Goal: Task Accomplishment & Management: Manage account settings

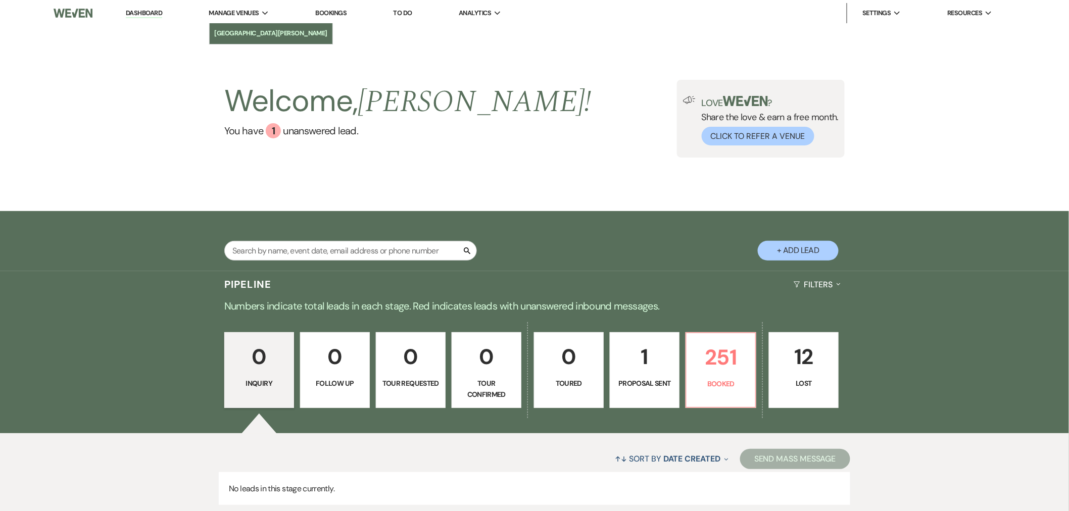
click at [251, 32] on li "[GEOGRAPHIC_DATA][PERSON_NAME]" at bounding box center [271, 33] width 113 height 10
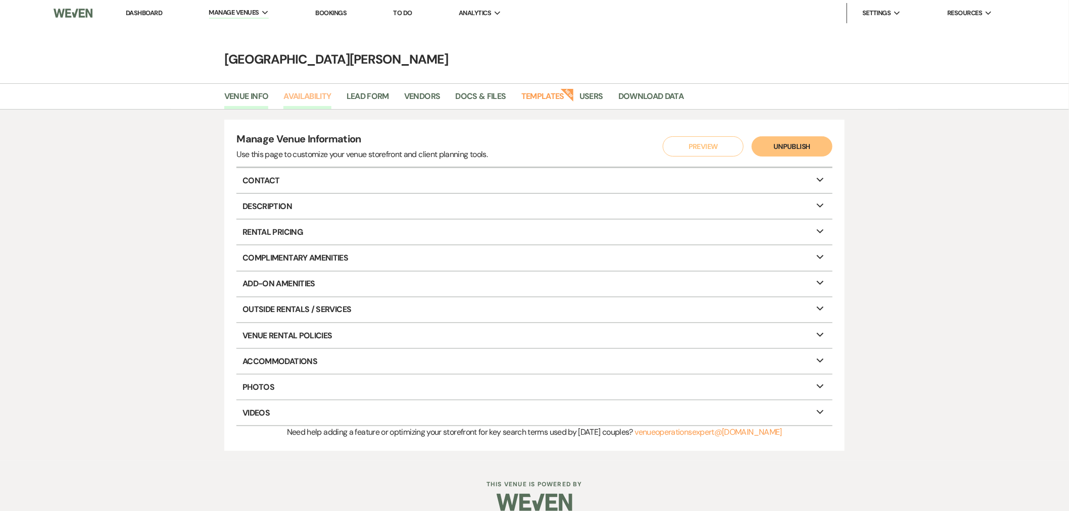
click at [292, 98] on link "Availability" at bounding box center [307, 99] width 48 height 19
select select "3"
select select "2026"
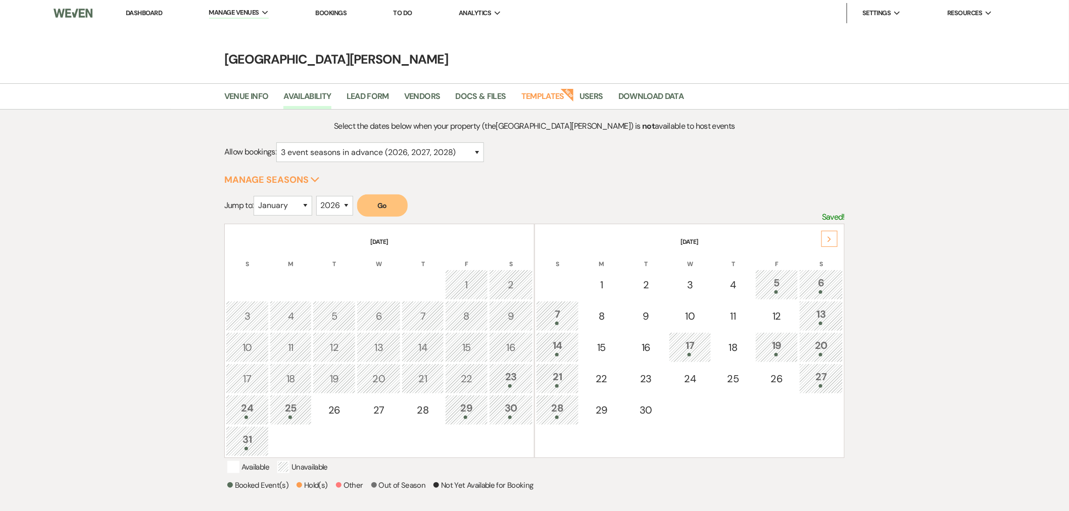
click at [146, 6] on li "Dashboard" at bounding box center [144, 13] width 46 height 20
click at [155, 14] on link "Dashboard" at bounding box center [144, 13] width 36 height 9
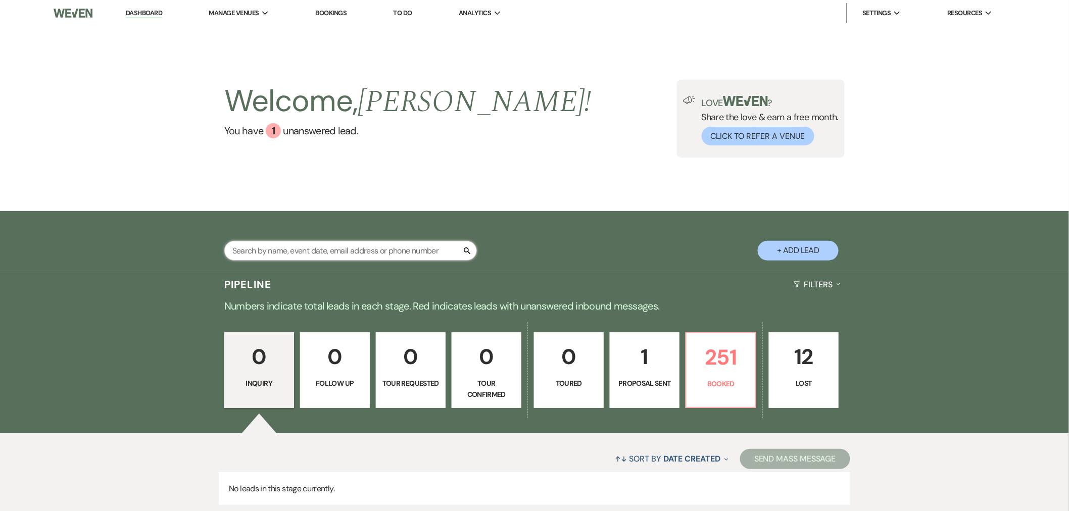
click at [315, 247] on input "text" at bounding box center [350, 251] width 253 height 20
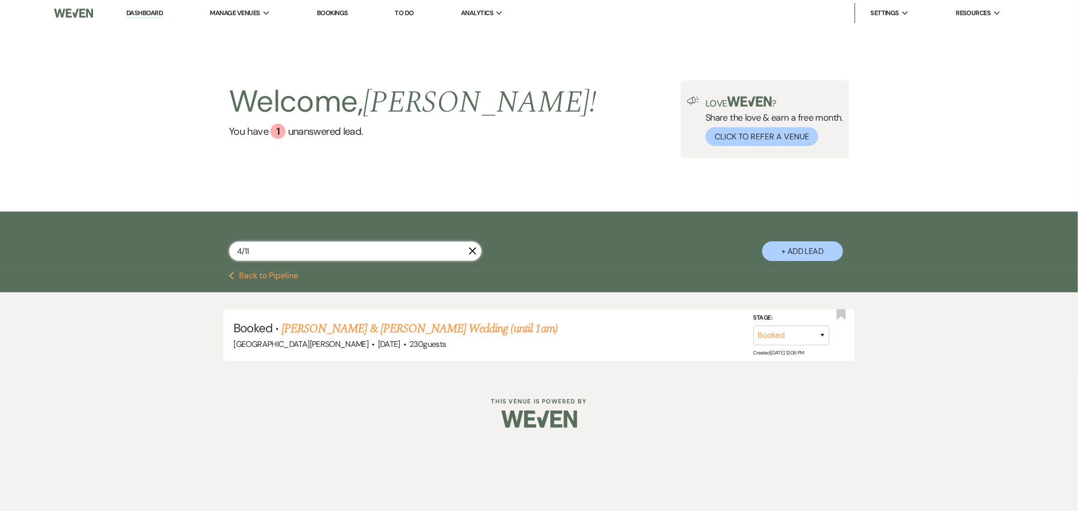
drag, startPoint x: 261, startPoint y: 250, endPoint x: 217, endPoint y: 253, distance: 44.1
click at [217, 253] on div "4/11 X + Add Lead" at bounding box center [539, 243] width 728 height 53
type input "[PERSON_NAME]"
click at [347, 334] on link "[PERSON_NAME] & [PERSON_NAME] Wedding (until 1am)" at bounding box center [419, 329] width 276 height 18
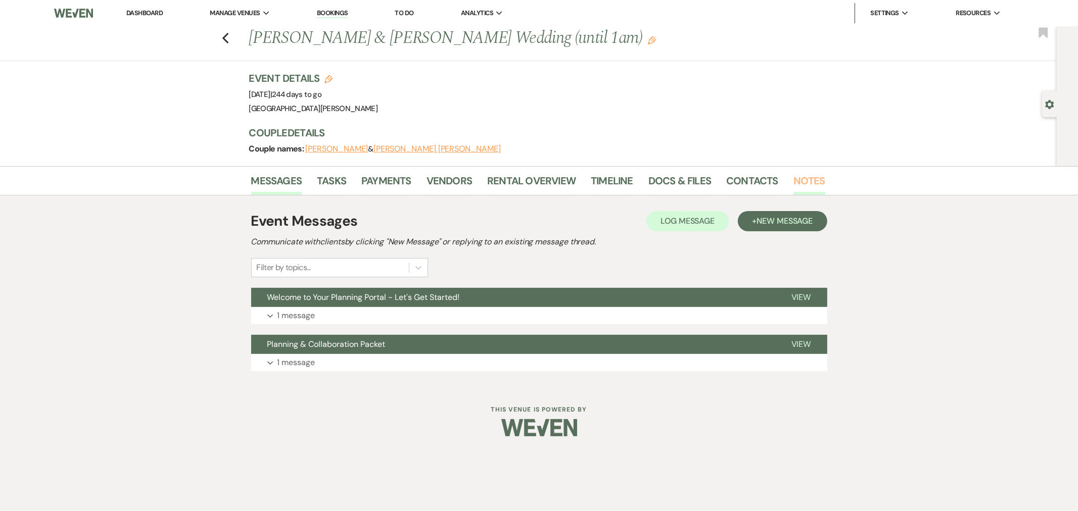
click at [814, 193] on link "Notes" at bounding box center [809, 184] width 32 height 22
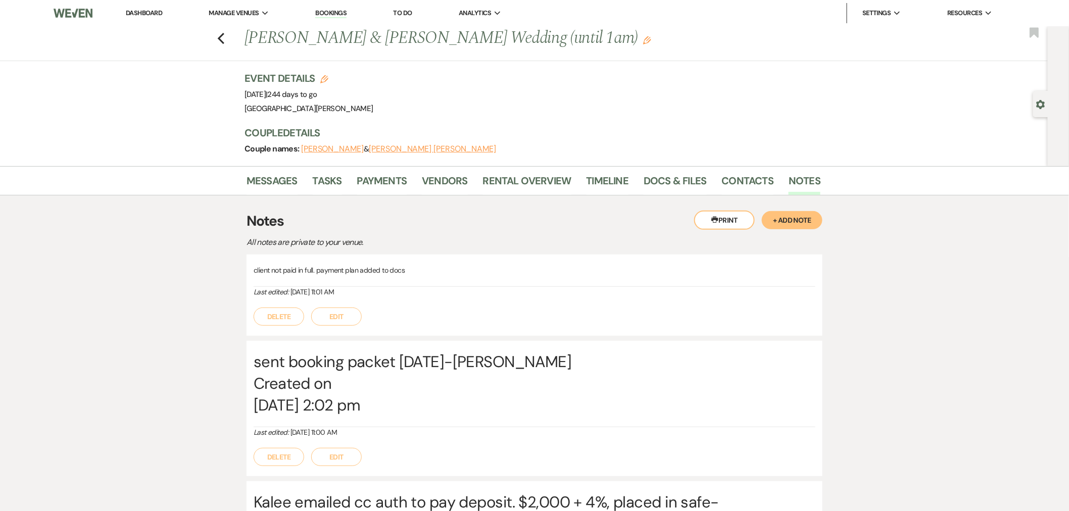
click at [157, 9] on link "Dashboard" at bounding box center [144, 13] width 36 height 9
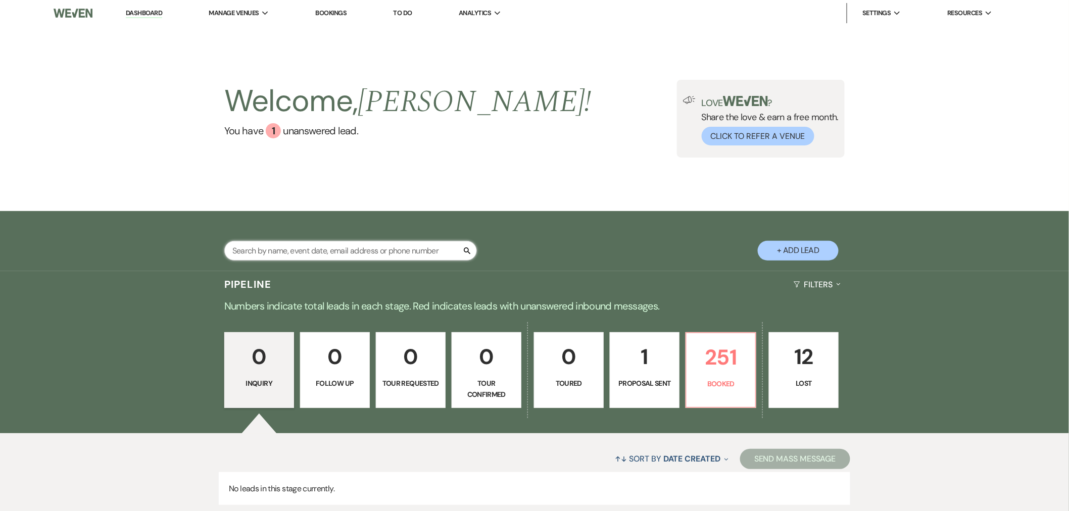
click at [357, 251] on input "text" at bounding box center [350, 251] width 253 height 20
type input "worth"
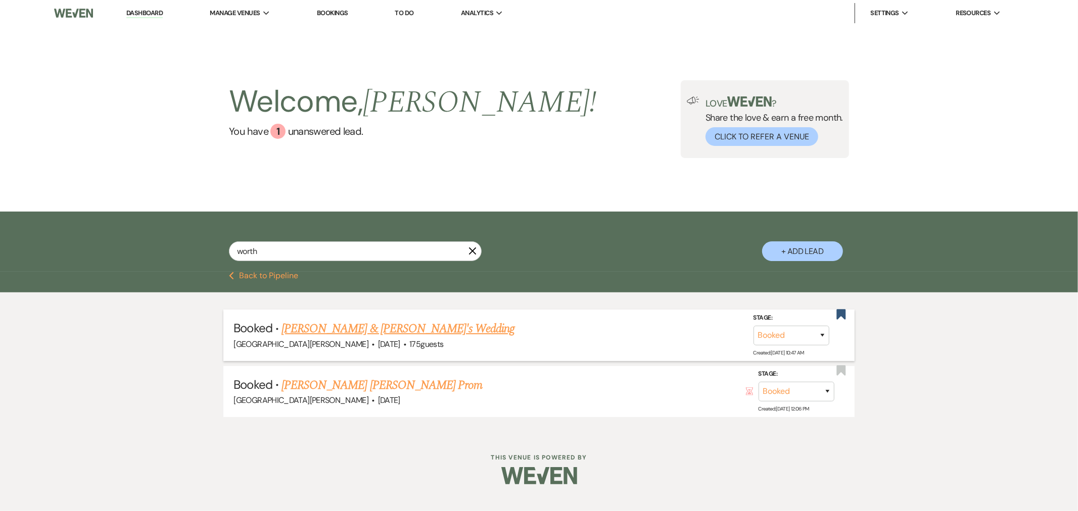
click at [376, 329] on link "[PERSON_NAME] & [PERSON_NAME]'s Wedding" at bounding box center [397, 329] width 233 height 18
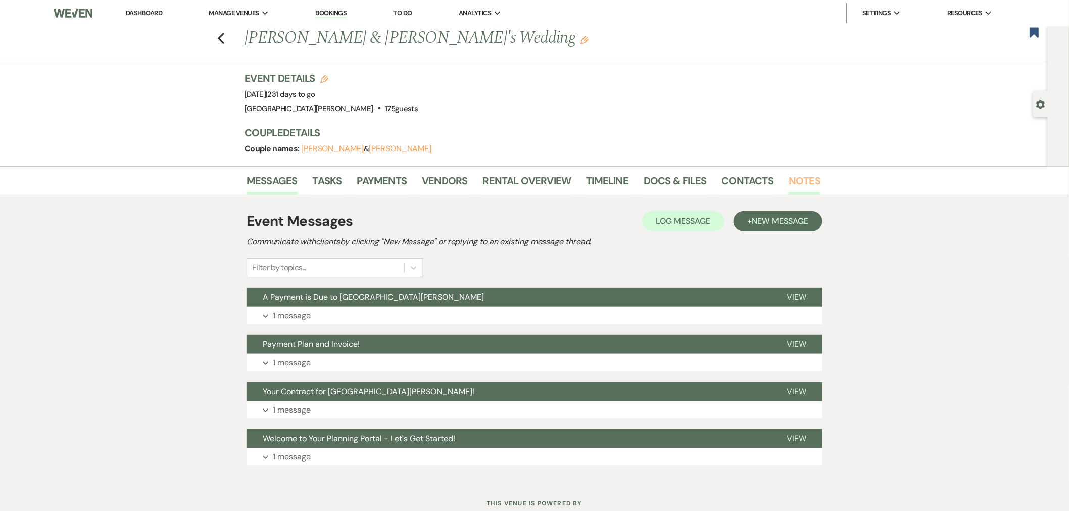
click at [792, 180] on link "Notes" at bounding box center [805, 184] width 32 height 22
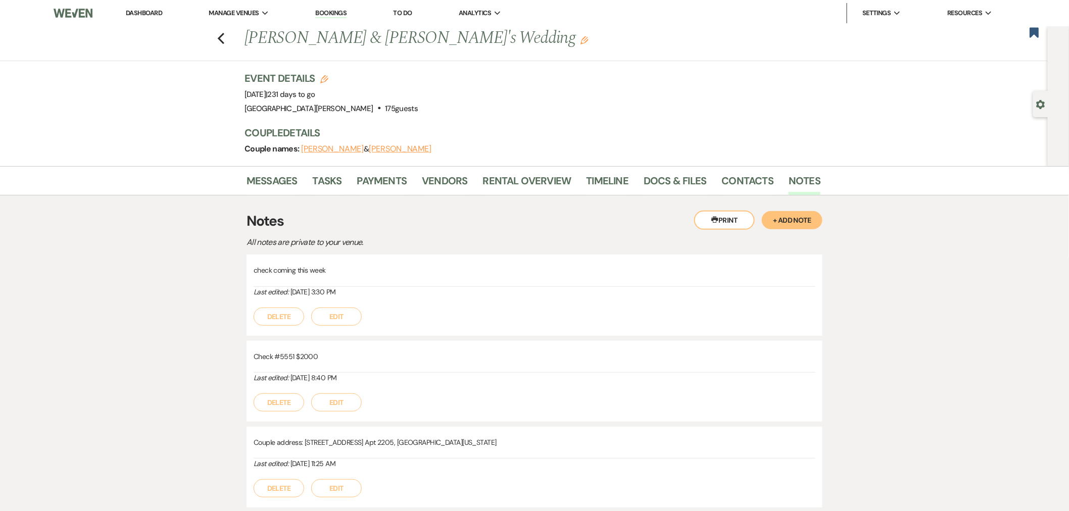
click at [147, 17] on li "Dashboard" at bounding box center [144, 13] width 46 height 20
click at [135, 9] on link "Dashboard" at bounding box center [144, 13] width 36 height 9
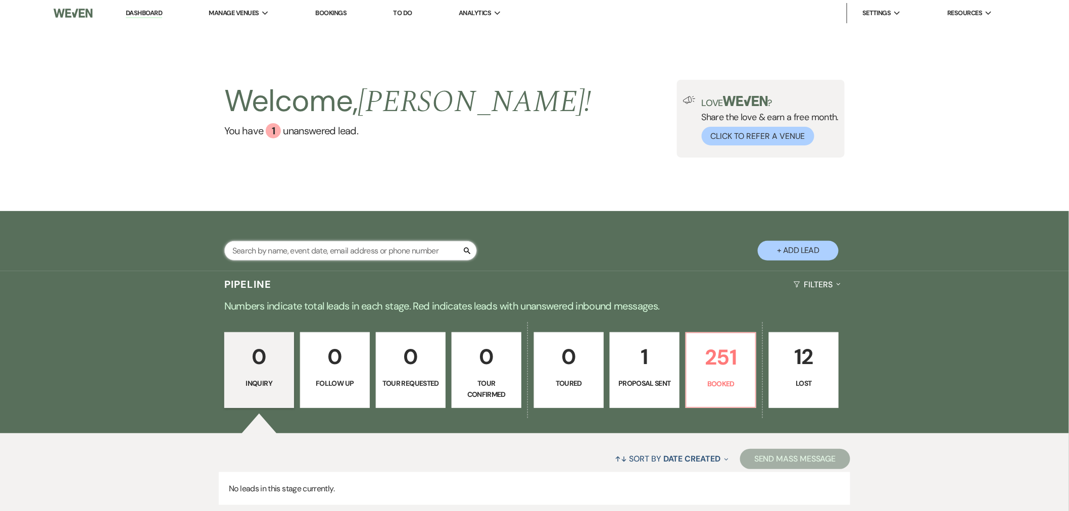
click at [277, 250] on input "text" at bounding box center [350, 251] width 253 height 20
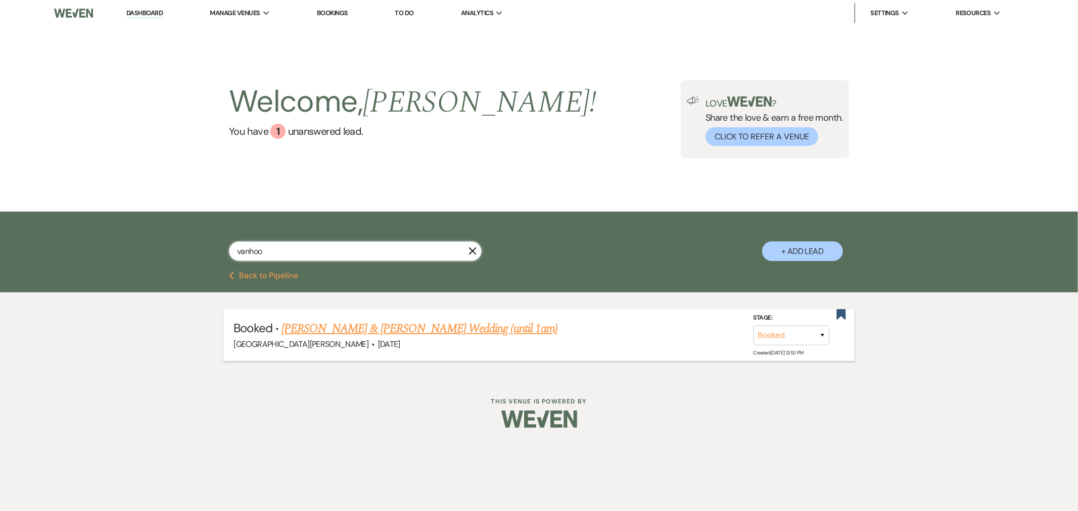
type input "vanhoo"
click at [350, 338] on div "[GEOGRAPHIC_DATA][PERSON_NAME] · [DATE]" at bounding box center [538, 344] width 610 height 13
click at [336, 330] on link "[PERSON_NAME] & [PERSON_NAME] Wedding (until 1am)" at bounding box center [419, 329] width 276 height 18
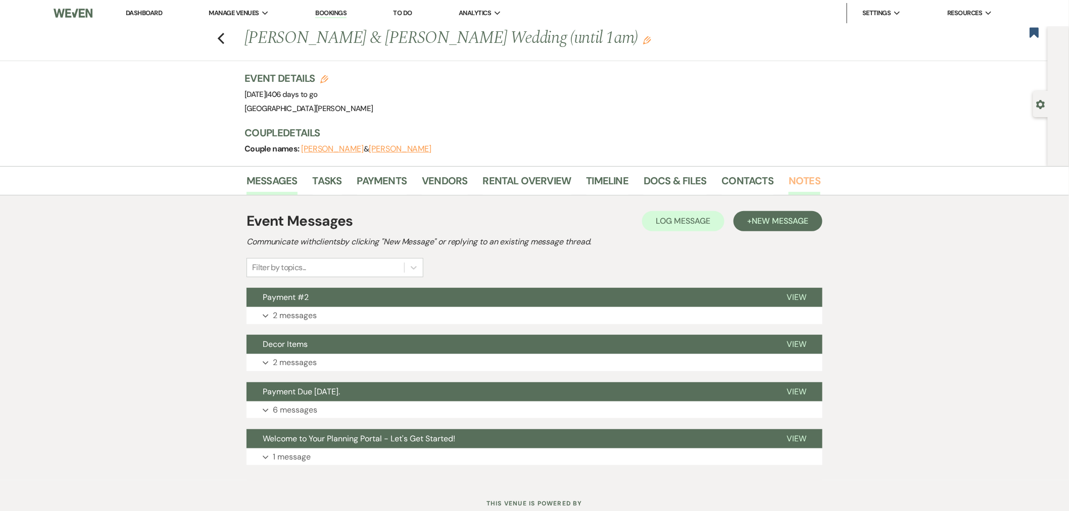
click at [797, 180] on link "Notes" at bounding box center [805, 184] width 32 height 22
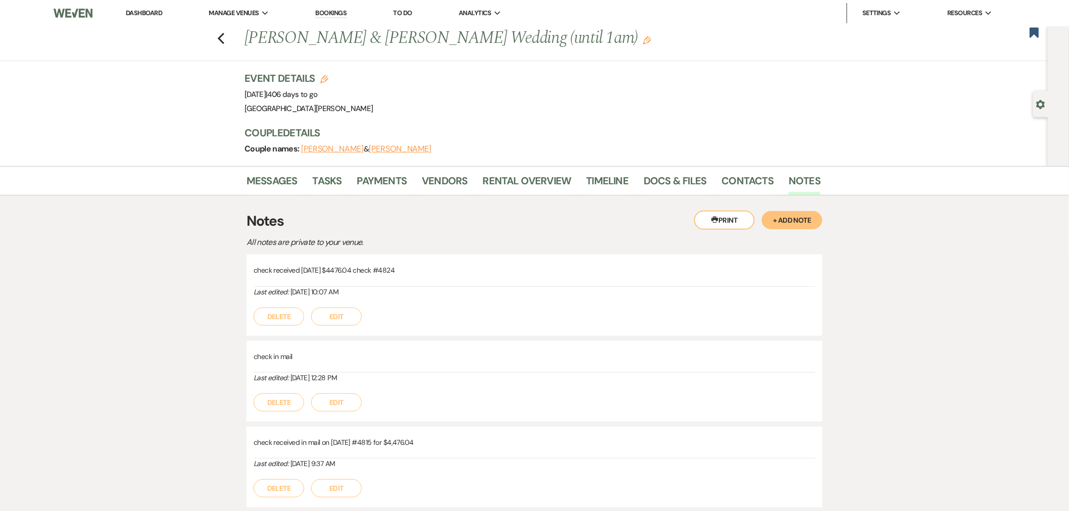
click at [149, 12] on link "Dashboard" at bounding box center [144, 13] width 36 height 9
